Goal: Transaction & Acquisition: Purchase product/service

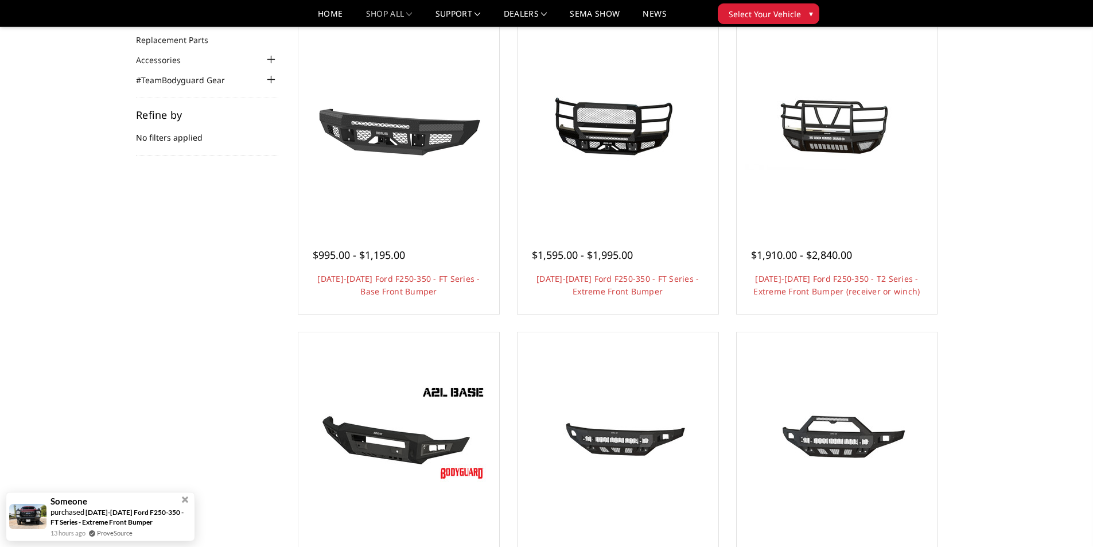
scroll to position [115, 0]
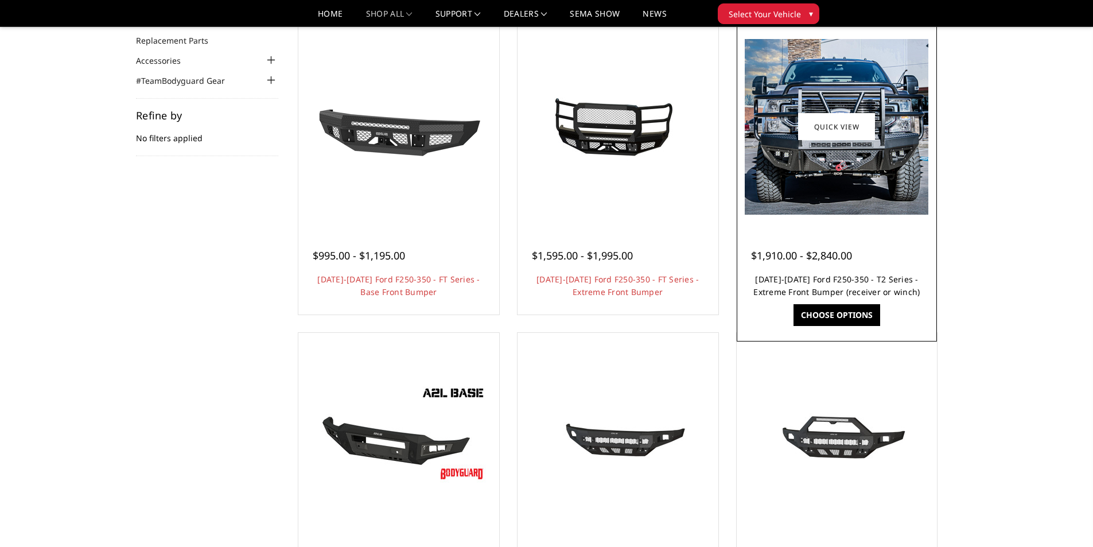
click at [871, 291] on link "2017-2022 Ford F250-350 - T2 Series - Extreme Front Bumper (receiver or winch)" at bounding box center [836, 286] width 166 height 24
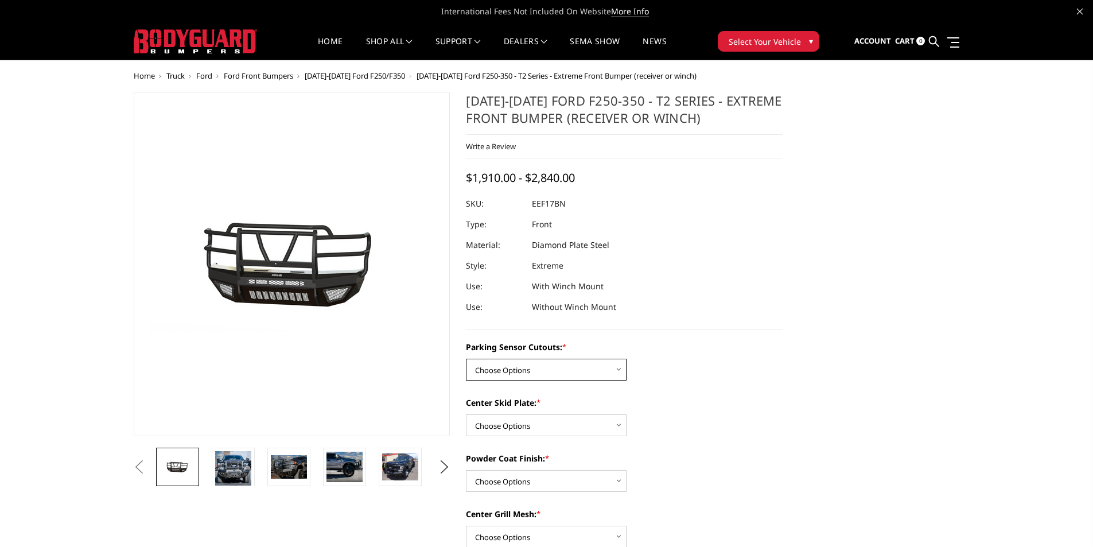
click at [527, 367] on select "Choose Options No - Without Parking Sensor Cutouts" at bounding box center [546, 370] width 161 height 22
select select "3777"
click at [466, 359] on select "Choose Options No - Without Parking Sensor Cutouts" at bounding box center [546, 370] width 161 height 22
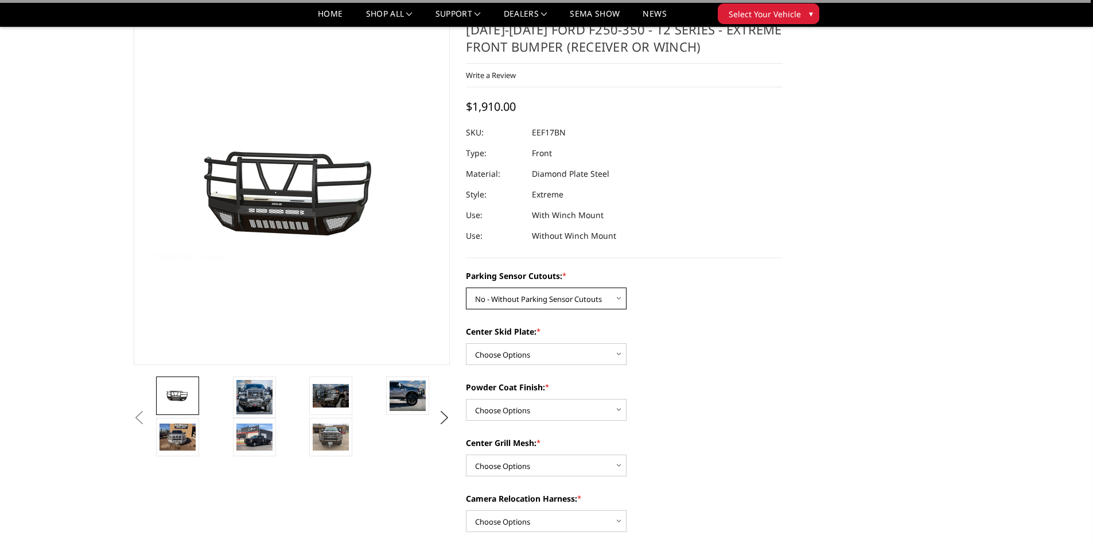
scroll to position [57, 0]
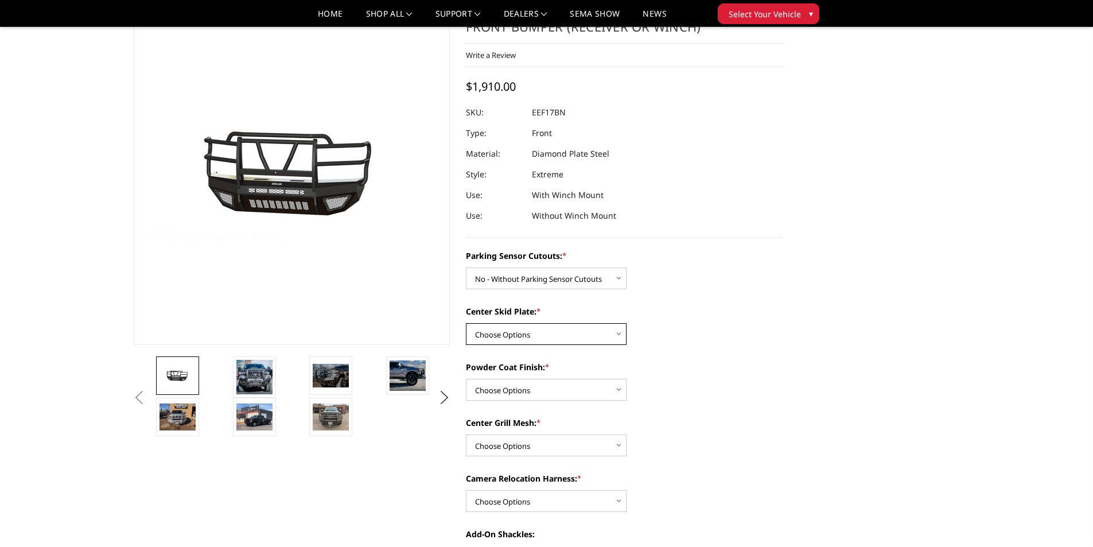
click at [543, 331] on select "Choose Options 2" Receiver Tube Standard Skid Plate (included) Winch Mount Skid…" at bounding box center [546, 334] width 161 height 22
select select "3780"
click at [466, 323] on select "Choose Options 2" Receiver Tube Standard Skid Plate (included) Winch Mount Skid…" at bounding box center [546, 334] width 161 height 22
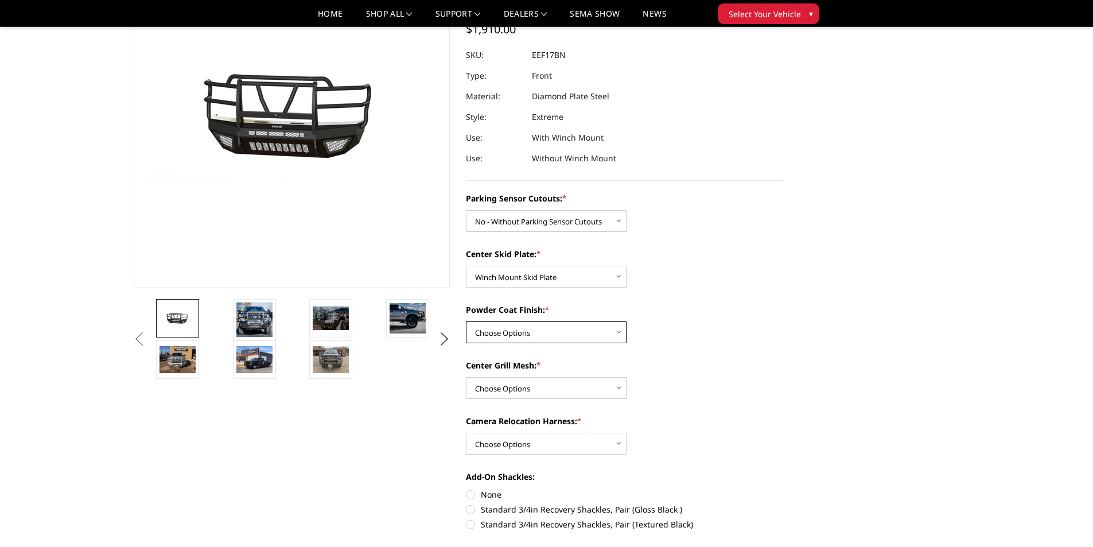
click at [519, 335] on select "Choose Options Bare Metal Gloss Black Powder Coat Textured Black Powder Coat" at bounding box center [546, 332] width 161 height 22
select select "3782"
click at [466, 321] on select "Choose Options Bare Metal Gloss Black Powder Coat Textured Black Powder Coat" at bounding box center [546, 332] width 161 height 22
click at [557, 392] on select "Choose Options With expanded metal Without expanded metal" at bounding box center [546, 388] width 161 height 22
select select "3784"
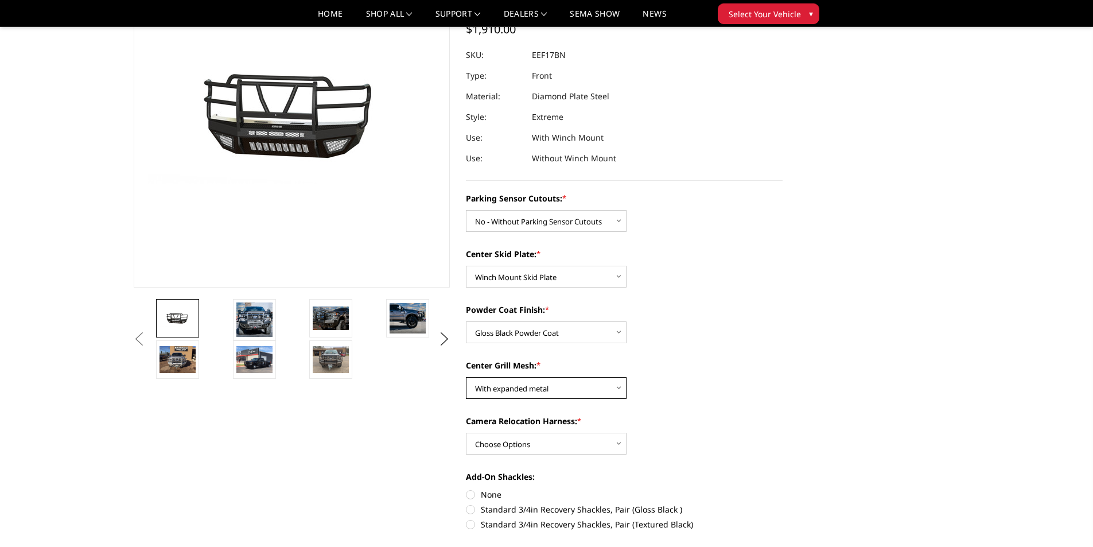
click at [466, 377] on select "Choose Options With expanded metal Without expanded metal" at bounding box center [546, 388] width 161 height 22
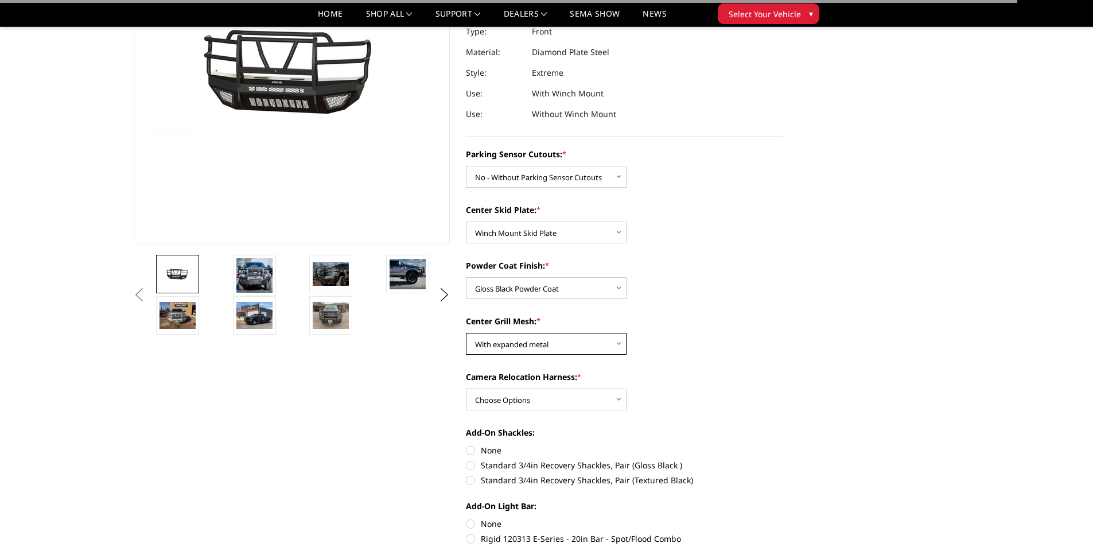
scroll to position [172, 0]
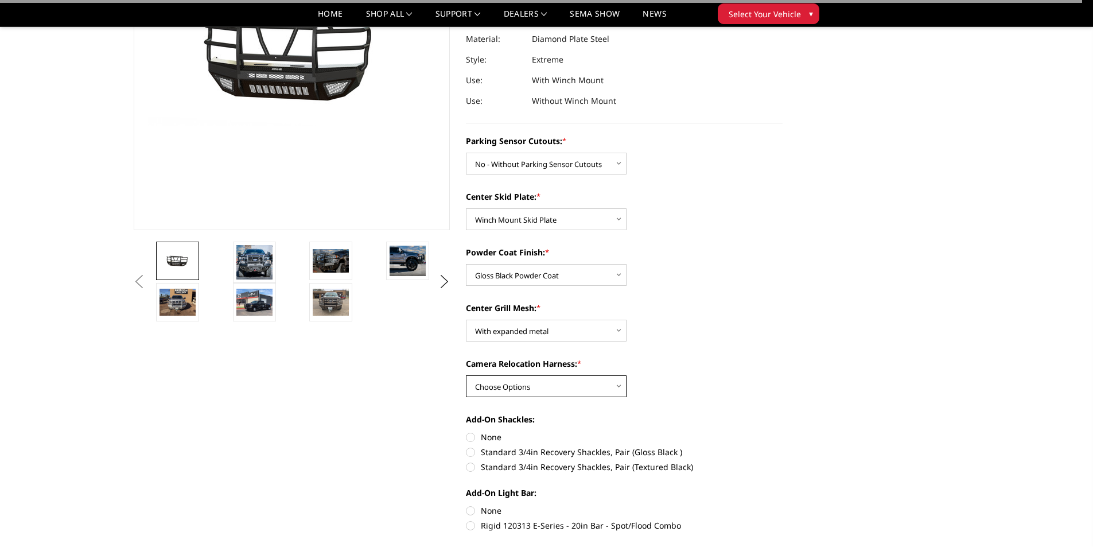
click at [557, 386] on select "Choose Options With camera harness Without camera harness" at bounding box center [546, 386] width 161 height 22
